Goal: Register for event/course

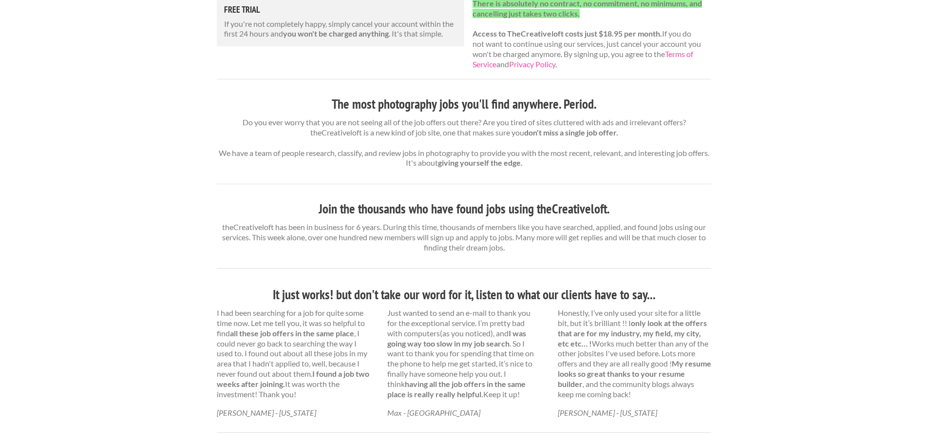
scroll to position [84, 0]
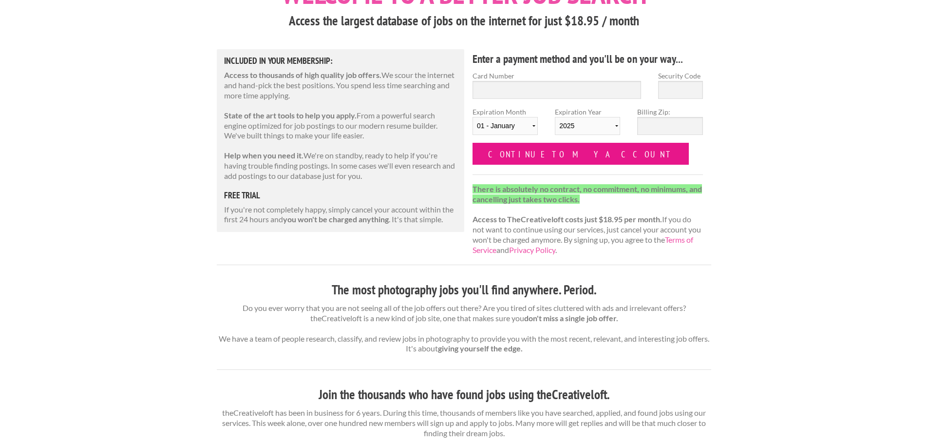
click at [544, 159] on input "Continue to my account" at bounding box center [580, 154] width 216 height 22
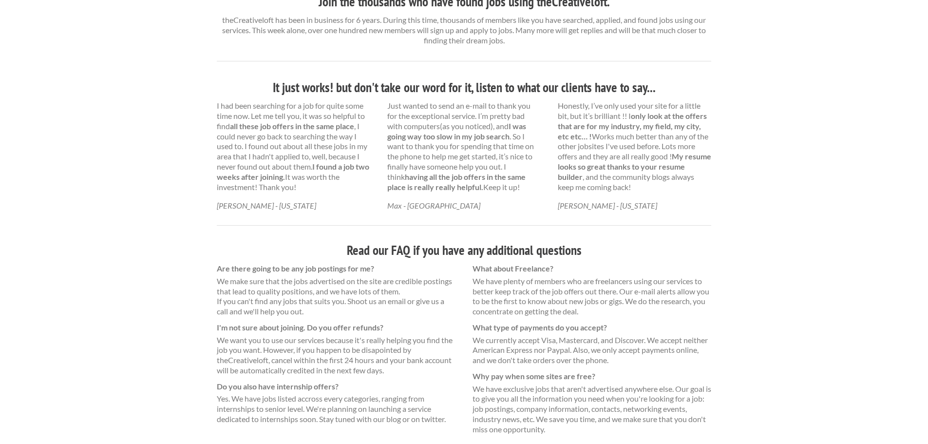
scroll to position [571, 0]
